Goal: Transaction & Acquisition: Subscribe to service/newsletter

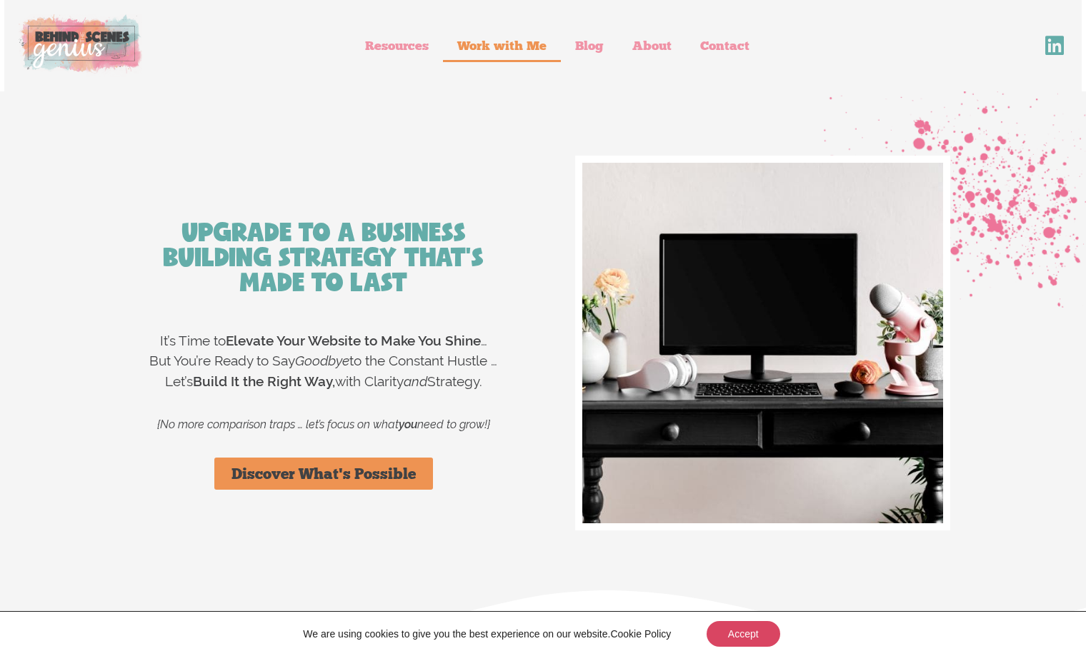
click at [496, 47] on link "Work with Me" at bounding box center [502, 45] width 118 height 33
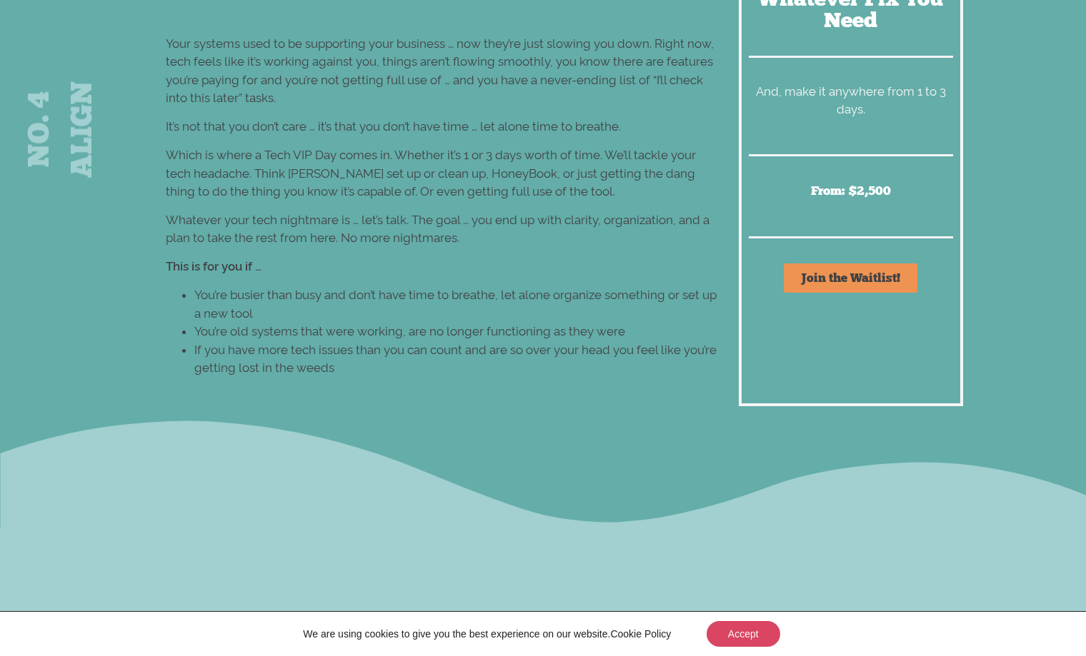
scroll to position [6348, 0]
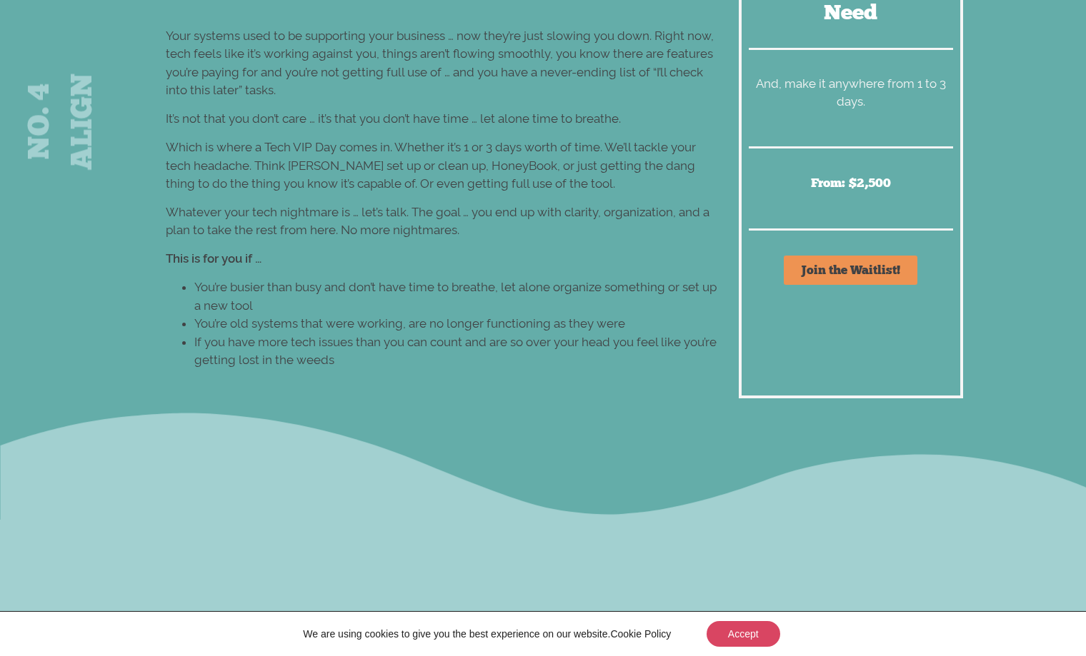
click at [851, 270] on span "Join the Waitlist!" at bounding box center [850, 270] width 99 height 12
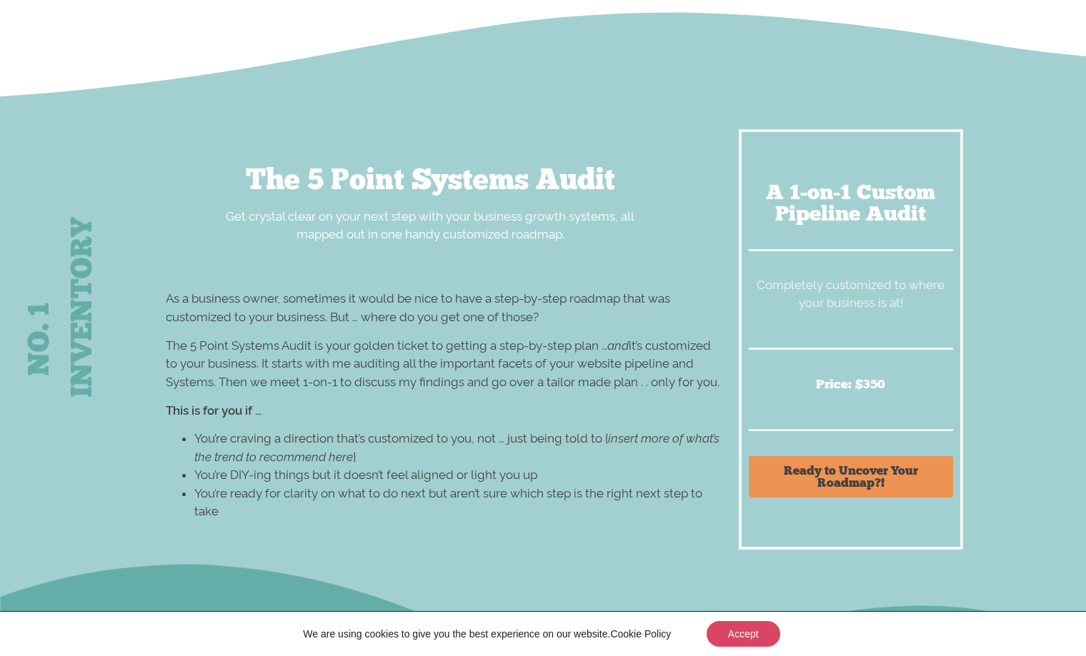
scroll to position [3209, 0]
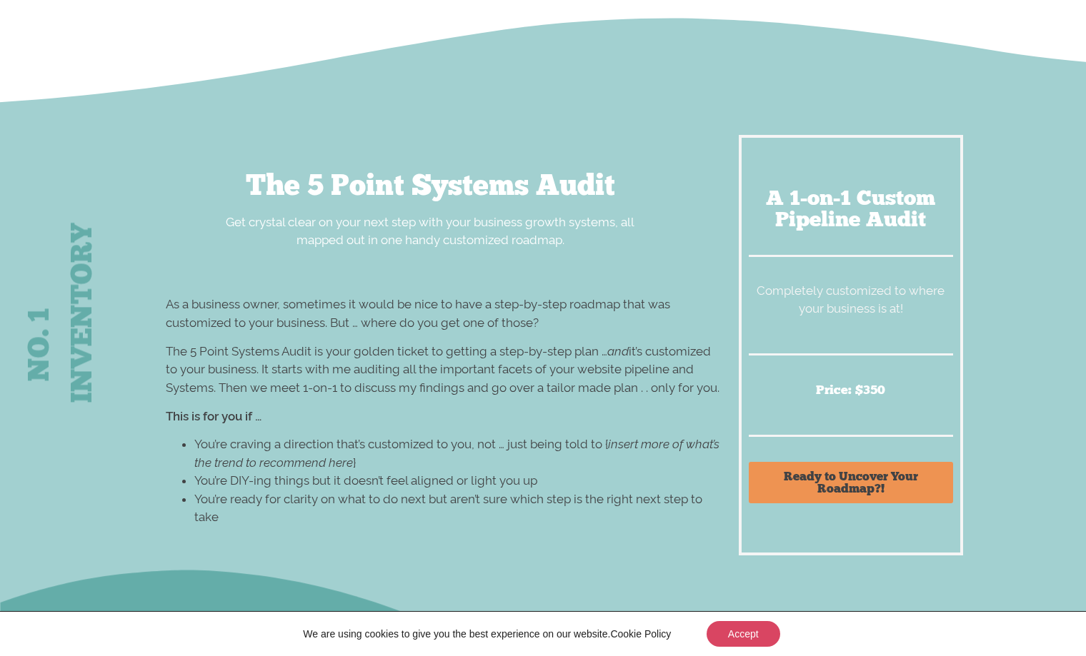
click at [838, 471] on span "Ready to Uncover Your Roadmap?!" at bounding box center [851, 483] width 171 height 24
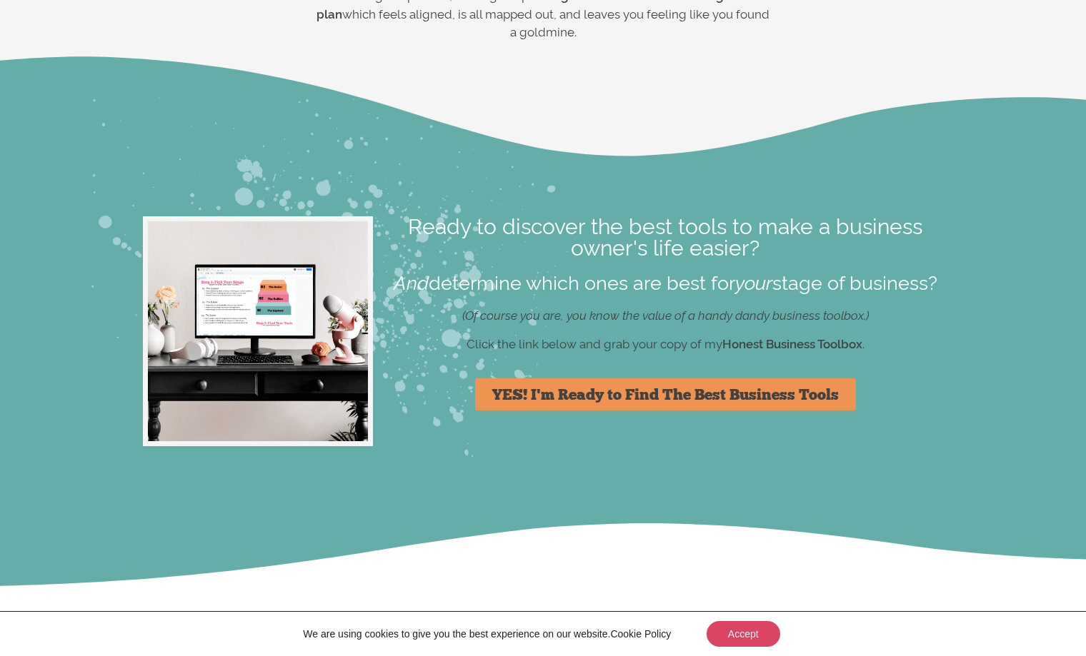
scroll to position [0, 0]
